Goal: Information Seeking & Learning: Learn about a topic

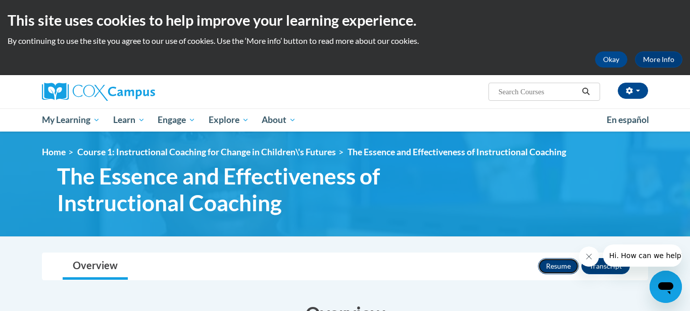
click at [550, 268] on button "Resume" at bounding box center [558, 266] width 41 height 16
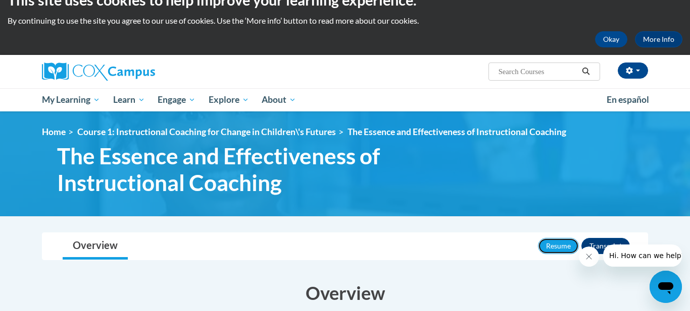
click at [538, 238] on button "Resume" at bounding box center [558, 246] width 41 height 16
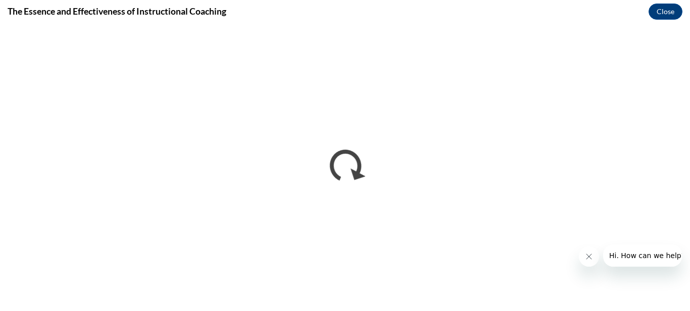
click at [356, 10] on div "The Essence and Effectiveness of Instructional Coaching Close" at bounding box center [345, 11] width 690 height 23
click at [481, 14] on div "The Essence and Effectiveness of Instructional Coaching Close" at bounding box center [345, 11] width 690 height 23
click at [658, 13] on button "Close" at bounding box center [665, 12] width 34 height 16
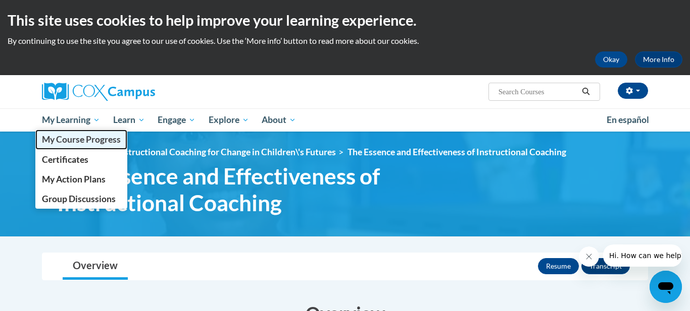
click at [89, 144] on span "My Course Progress" at bounding box center [81, 139] width 79 height 11
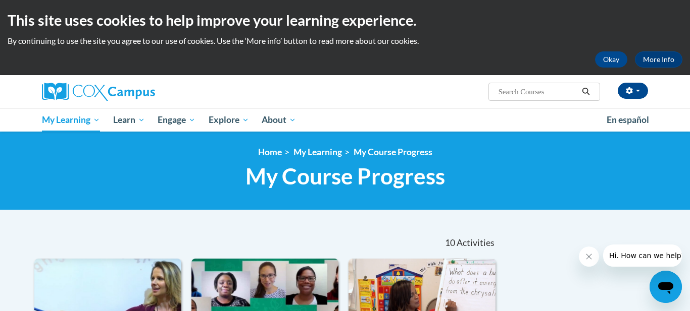
scroll to position [20, 0]
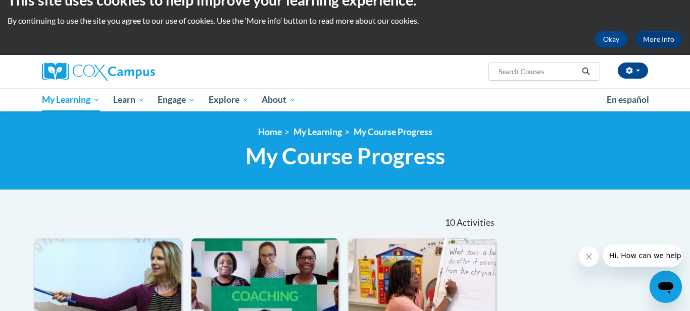
click at [474, 99] on ul "My Learning My Learning My Course Progress Certificates My Action Plans Group D…" at bounding box center [317, 99] width 564 height 23
click at [508, 75] on input "Search..." at bounding box center [537, 72] width 81 height 12
type input "reading"
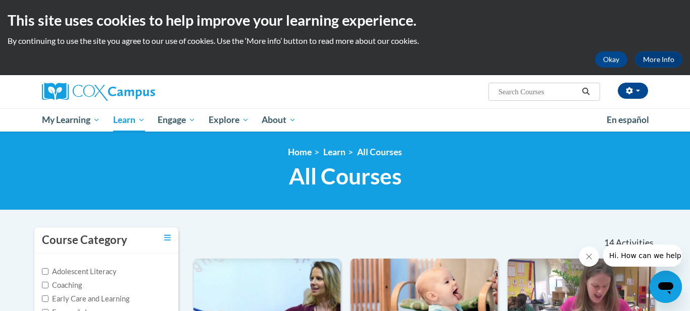
type input "reading"
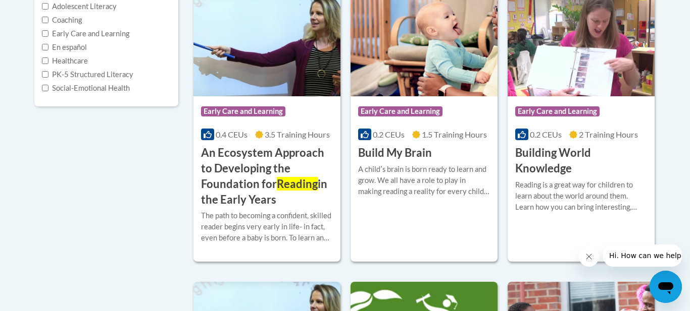
scroll to position [283, 0]
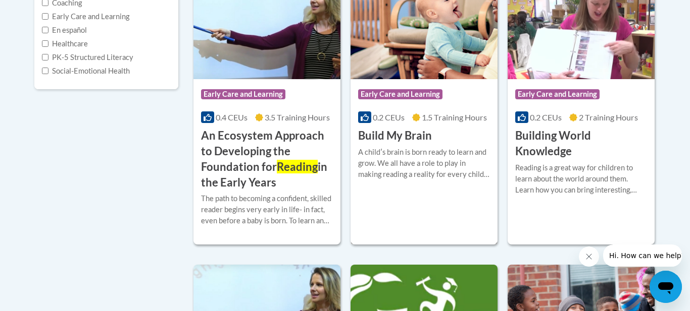
click at [429, 59] on img at bounding box center [423, 27] width 147 height 103
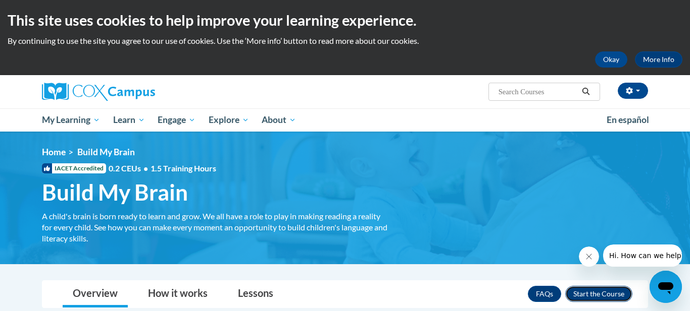
click at [565, 286] on button "Enroll" at bounding box center [598, 294] width 67 height 16
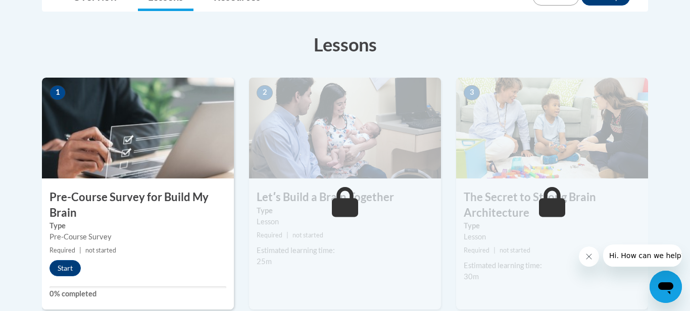
scroll to position [262, 0]
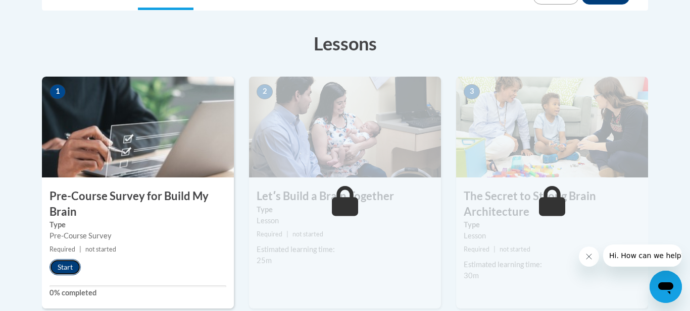
click at [61, 264] on button "Start" at bounding box center [64, 267] width 31 height 16
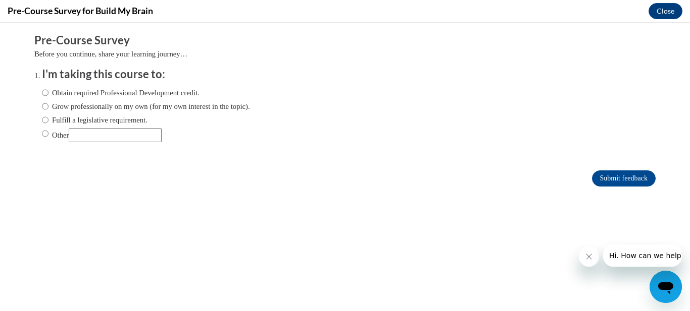
scroll to position [0, 0]
click at [63, 99] on div "Obtain required Professional Development credit. Grow professionally on my own …" at bounding box center [146, 114] width 208 height 65
click at [46, 108] on input "Grow professionally on my own (for my own interest in the topic)." at bounding box center [45, 106] width 7 height 11
radio input "true"
click at [612, 175] on input "Submit feedback" at bounding box center [624, 179] width 64 height 16
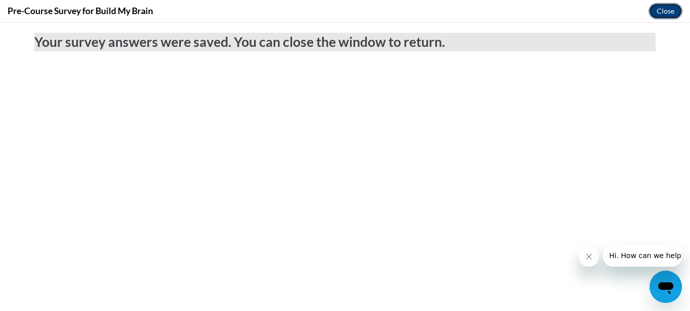
click at [648, 3] on button "Close" at bounding box center [665, 11] width 34 height 16
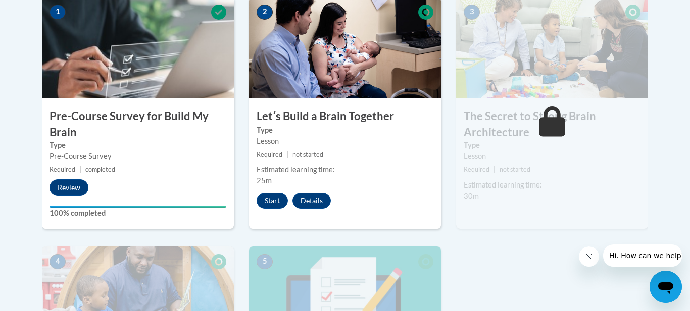
scroll to position [343, 0]
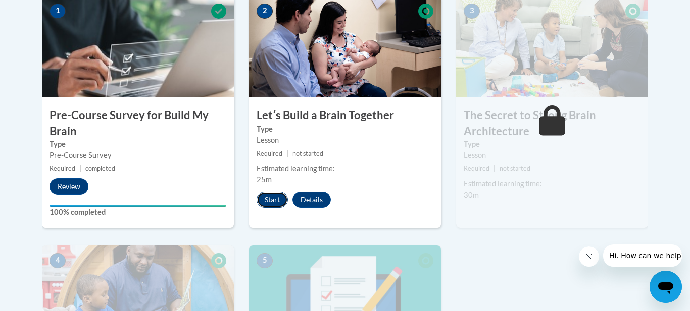
click at [277, 203] on button "Start" at bounding box center [271, 200] width 31 height 16
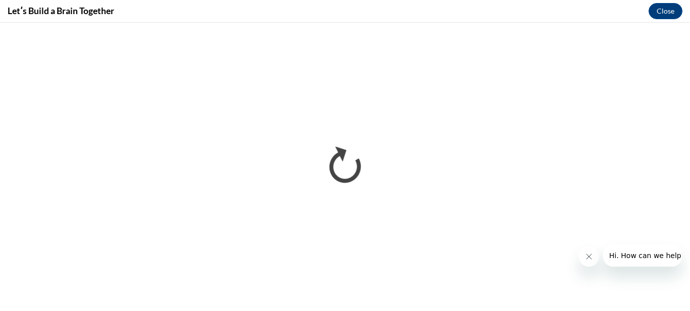
scroll to position [0, 0]
click at [377, 14] on div "Letʹs Build a Brain Together Close" at bounding box center [345, 11] width 690 height 23
click at [396, 11] on div "Letʹs Build a Brain Together Close" at bounding box center [345, 11] width 690 height 23
click at [656, 11] on button "Close" at bounding box center [665, 11] width 34 height 16
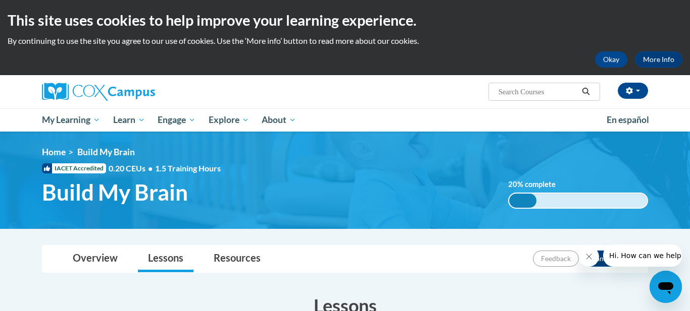
scroll to position [374, 0]
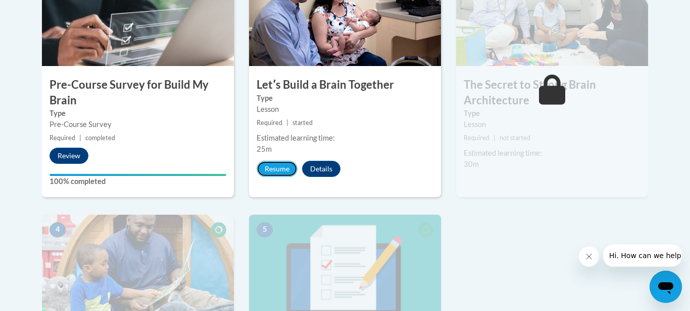
click at [256, 161] on button "Resume" at bounding box center [276, 169] width 41 height 16
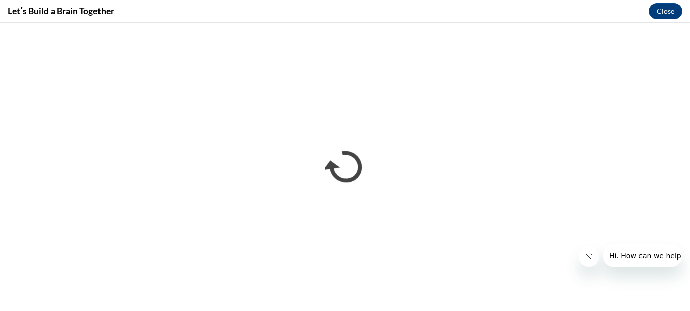
scroll to position [0, 0]
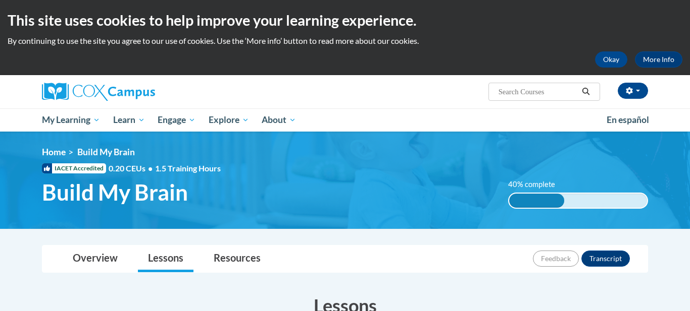
click at [392, 109] on ul "My Learning My Learning My Course Progress Certificates My Action Plans Group D…" at bounding box center [317, 120] width 564 height 23
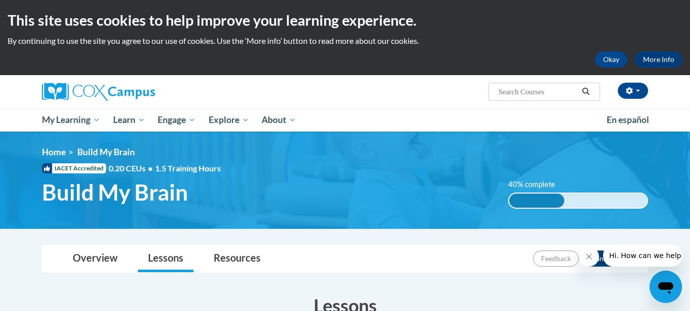
scroll to position [374, 0]
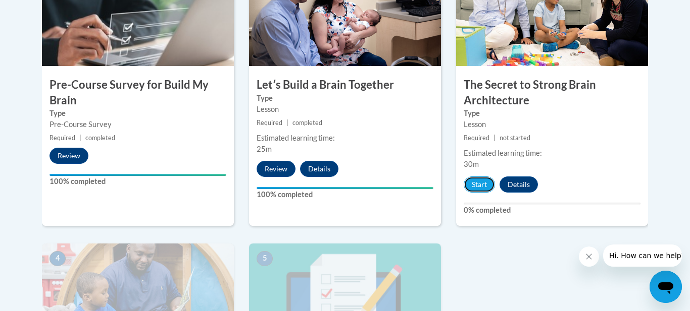
click at [463, 177] on button "Start" at bounding box center [478, 185] width 31 height 16
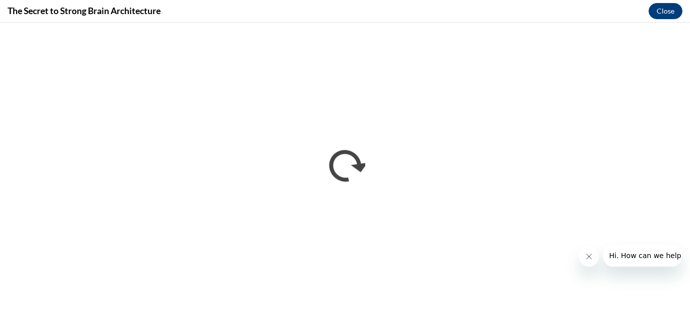
scroll to position [0, 0]
